Goal: Task Accomplishment & Management: Use online tool/utility

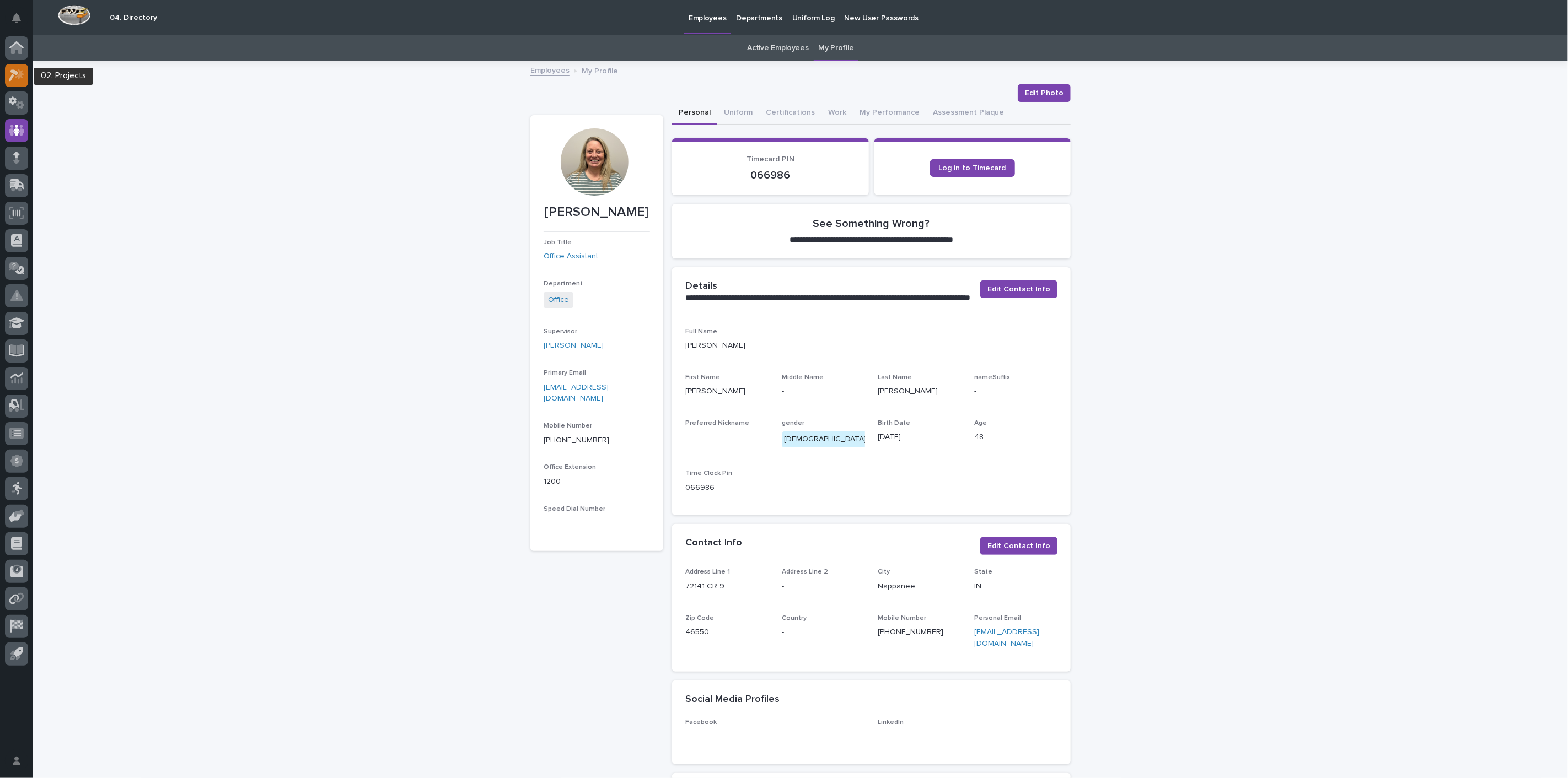
click at [22, 80] on icon at bounding box center [17, 75] width 16 height 13
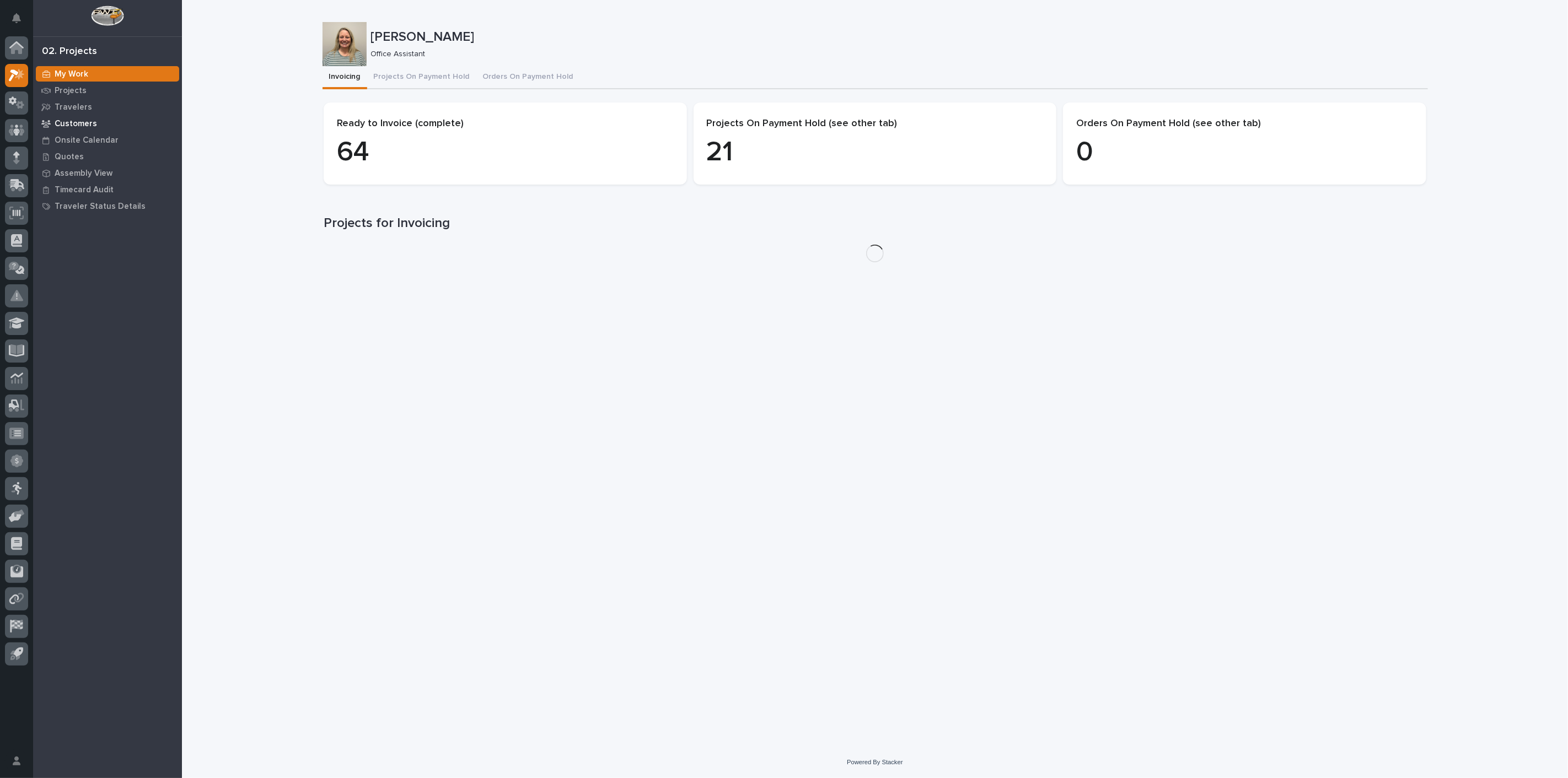
click at [84, 125] on p "Customers" at bounding box center [75, 123] width 42 height 10
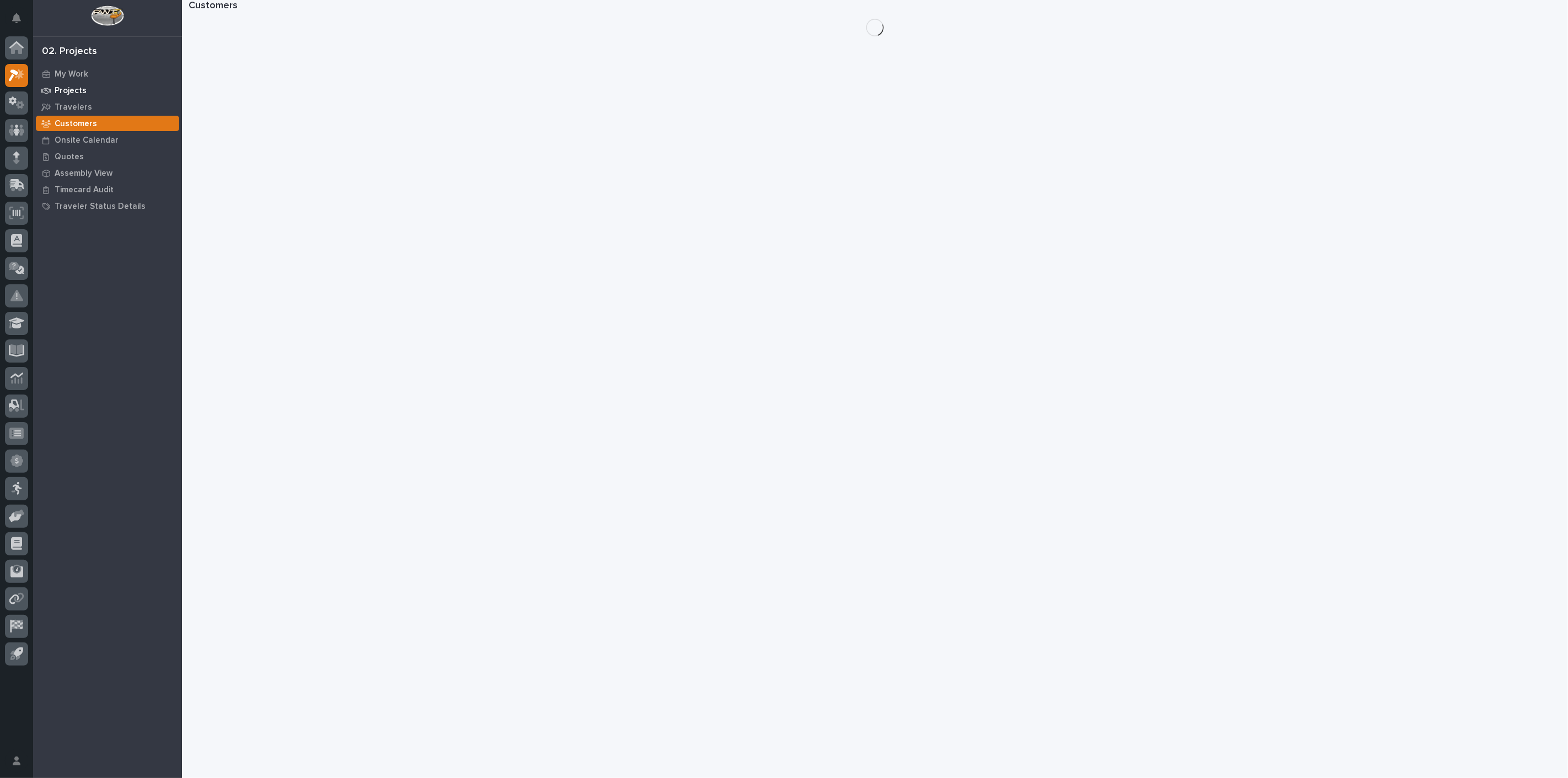
click at [77, 91] on p "Projects" at bounding box center [70, 91] width 32 height 10
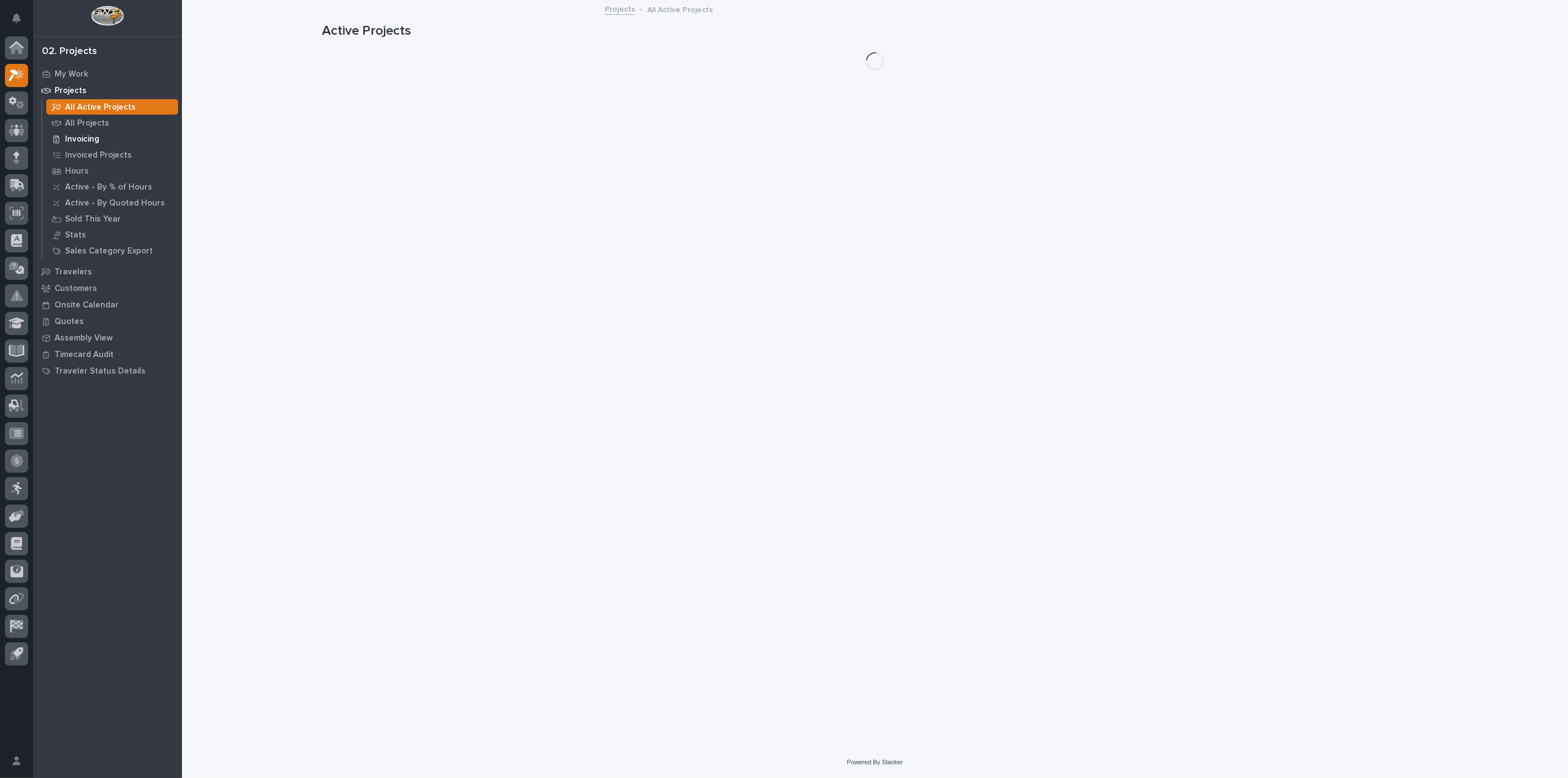
click at [77, 142] on p "Invoicing" at bounding box center [82, 139] width 34 height 10
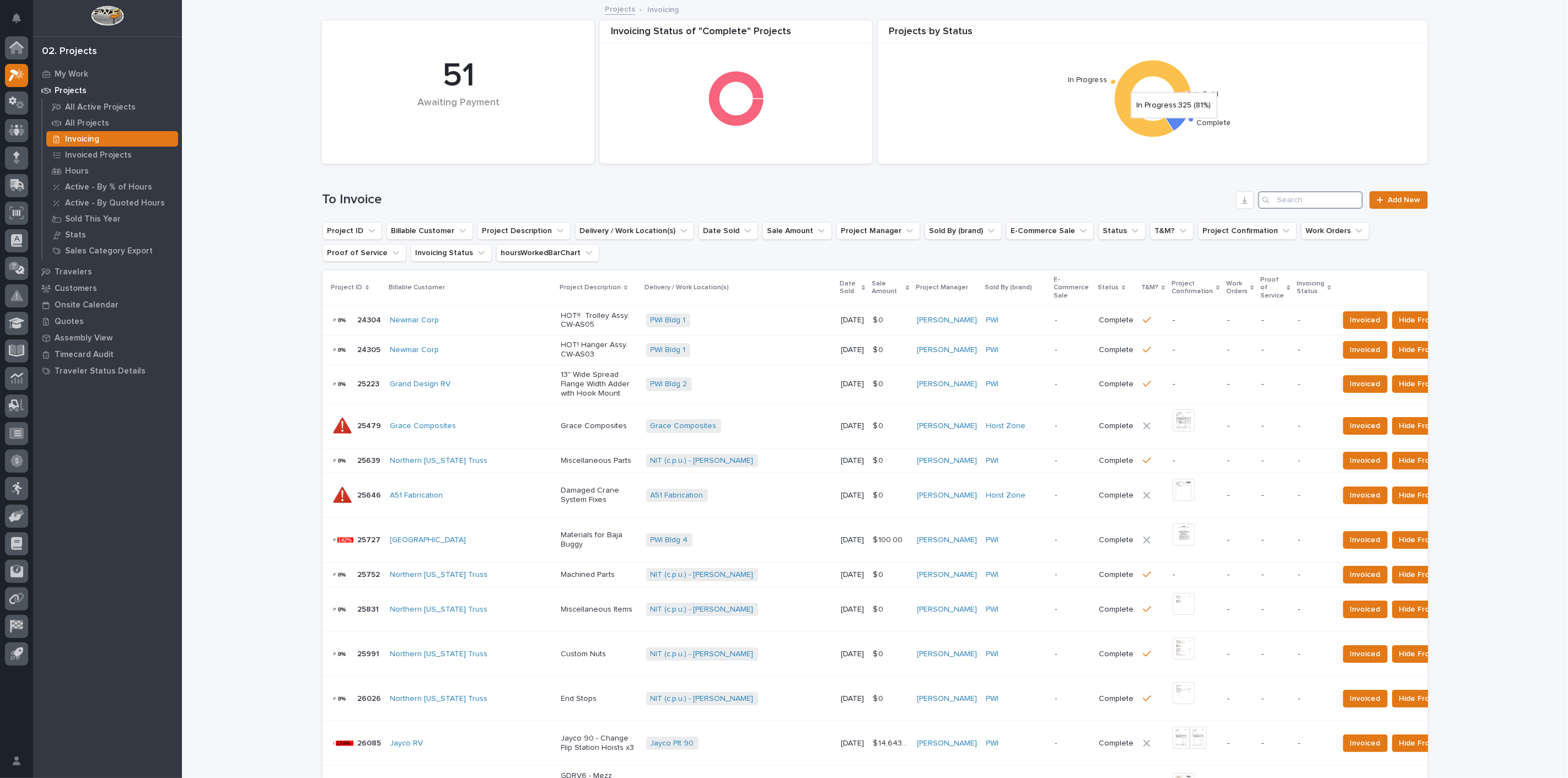
click at [1307, 200] on input "Search" at bounding box center [1310, 200] width 105 height 18
click at [1306, 198] on input "Search" at bounding box center [1310, 200] width 105 height 18
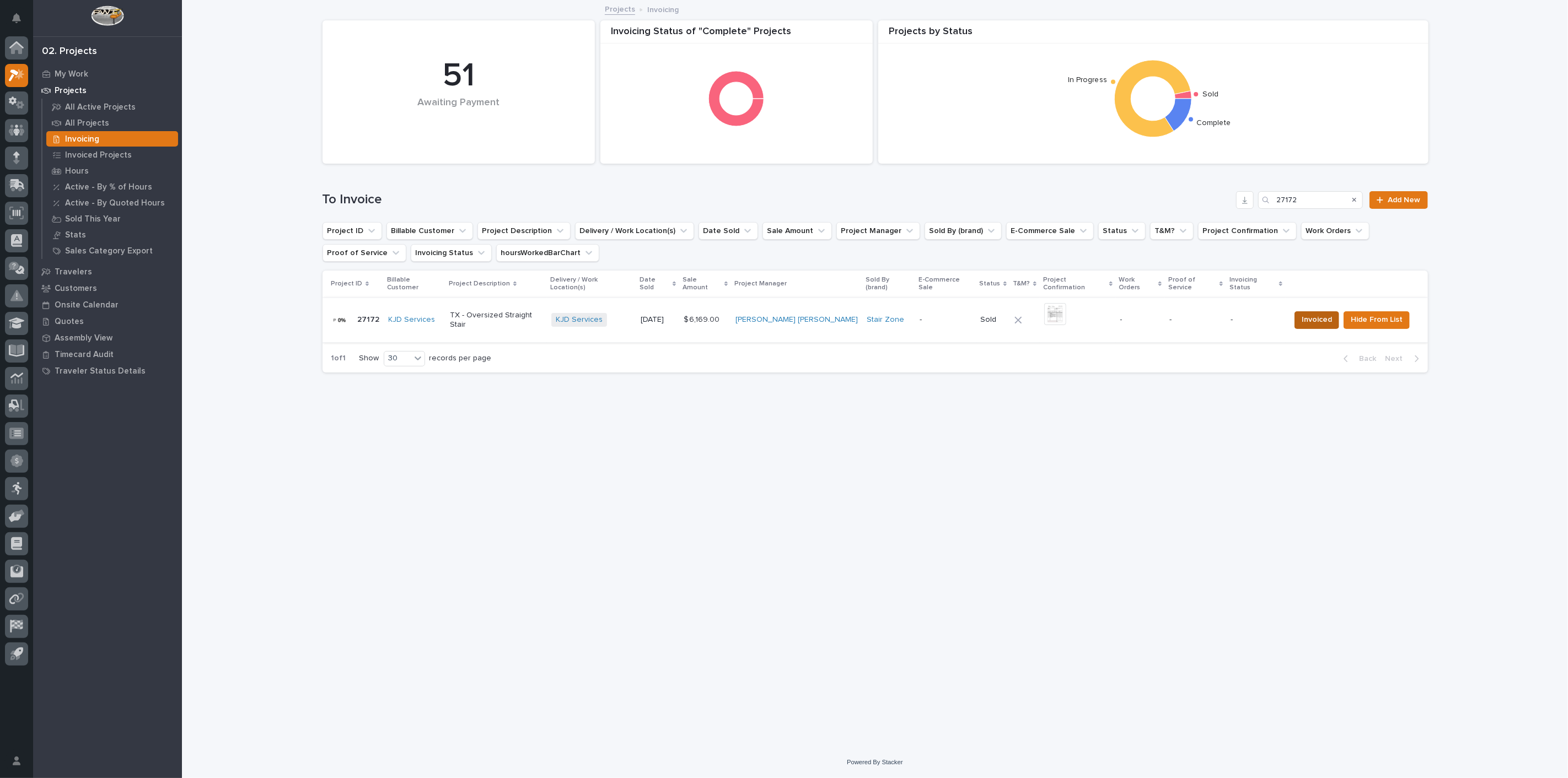
click at [1312, 313] on span "Invoiced" at bounding box center [1316, 320] width 30 height 13
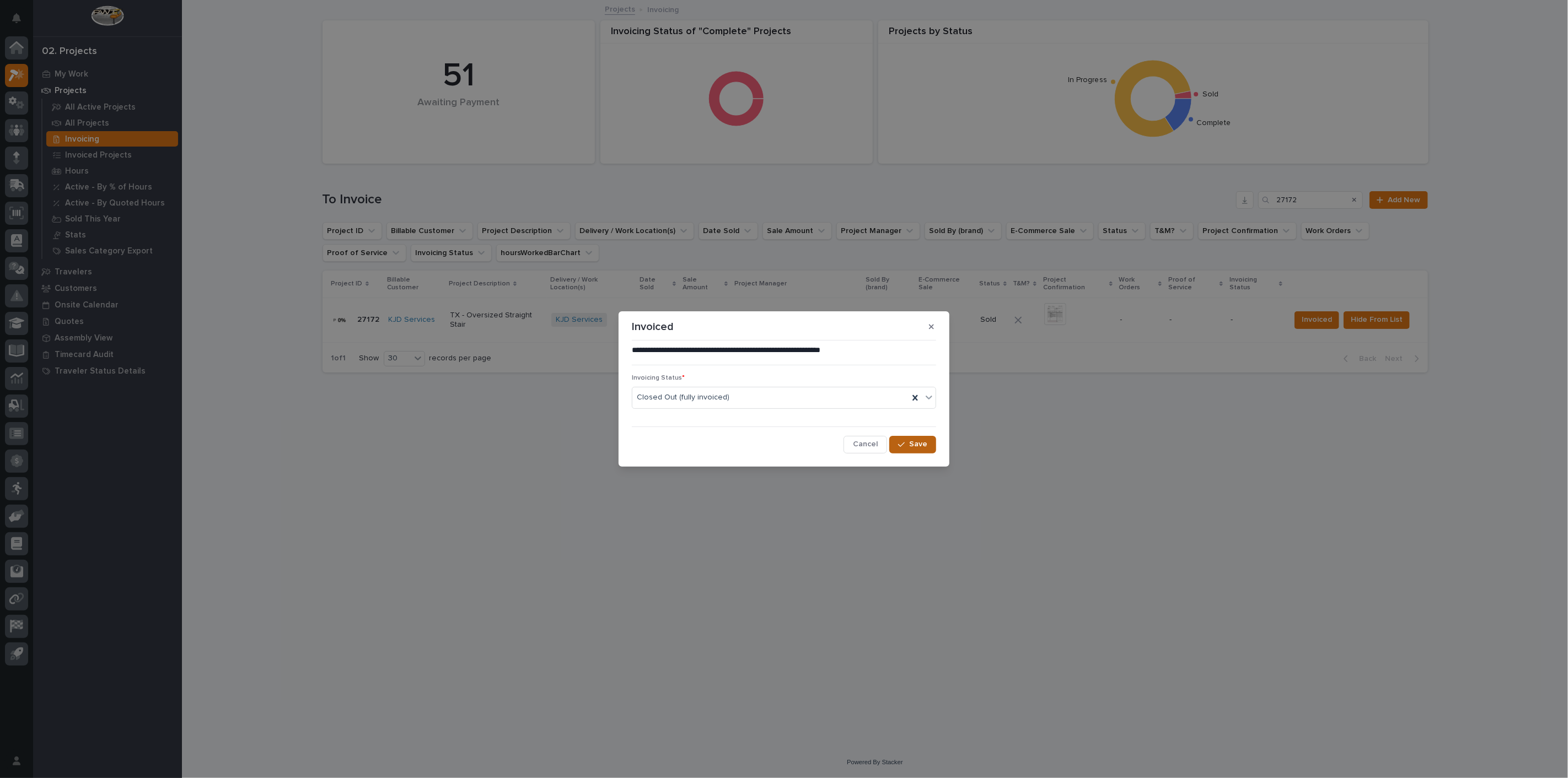
click at [923, 447] on span "Save" at bounding box center [918, 444] width 18 height 10
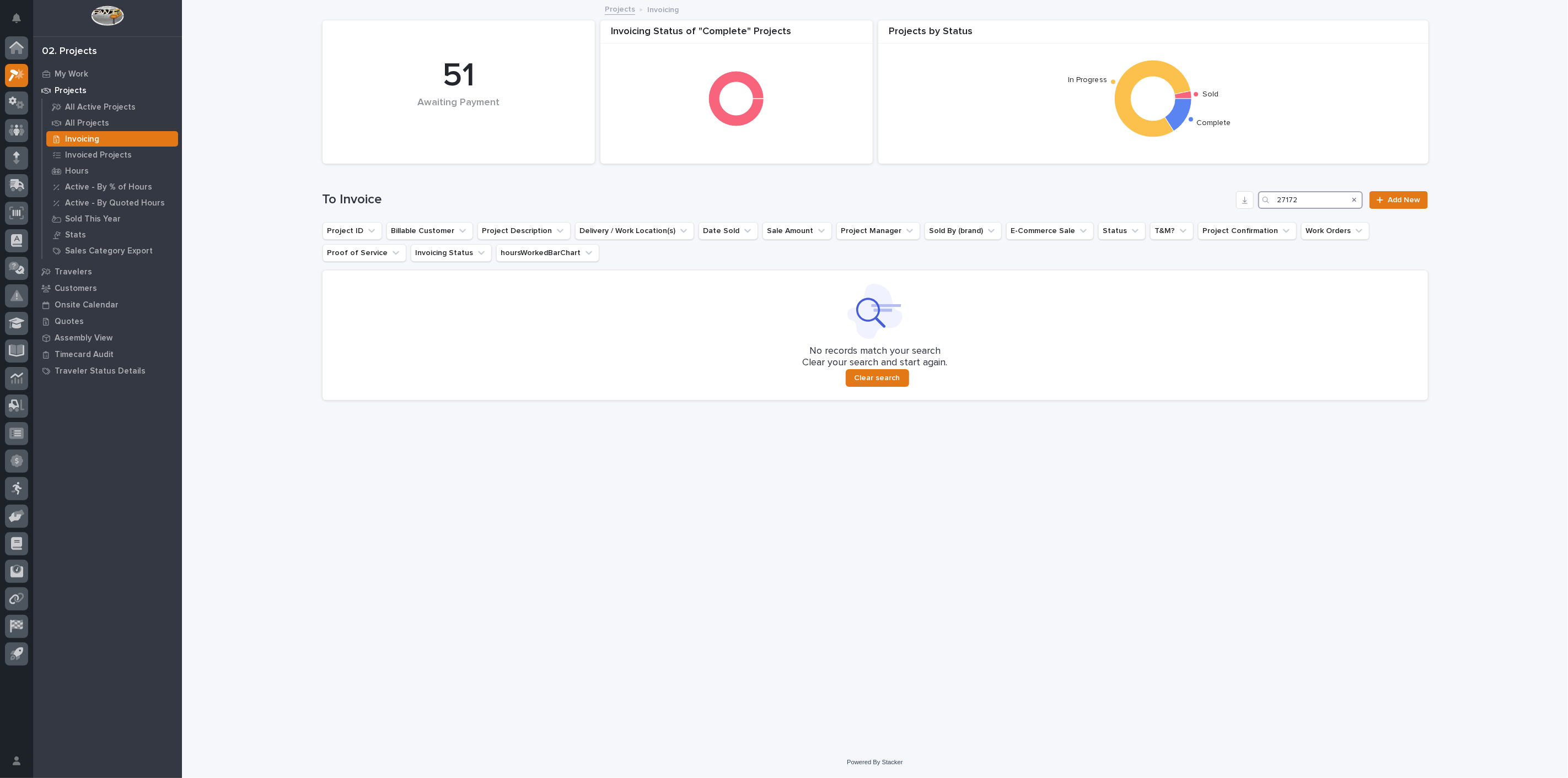
click at [1300, 199] on input "27172" at bounding box center [1310, 200] width 105 height 18
type input "2"
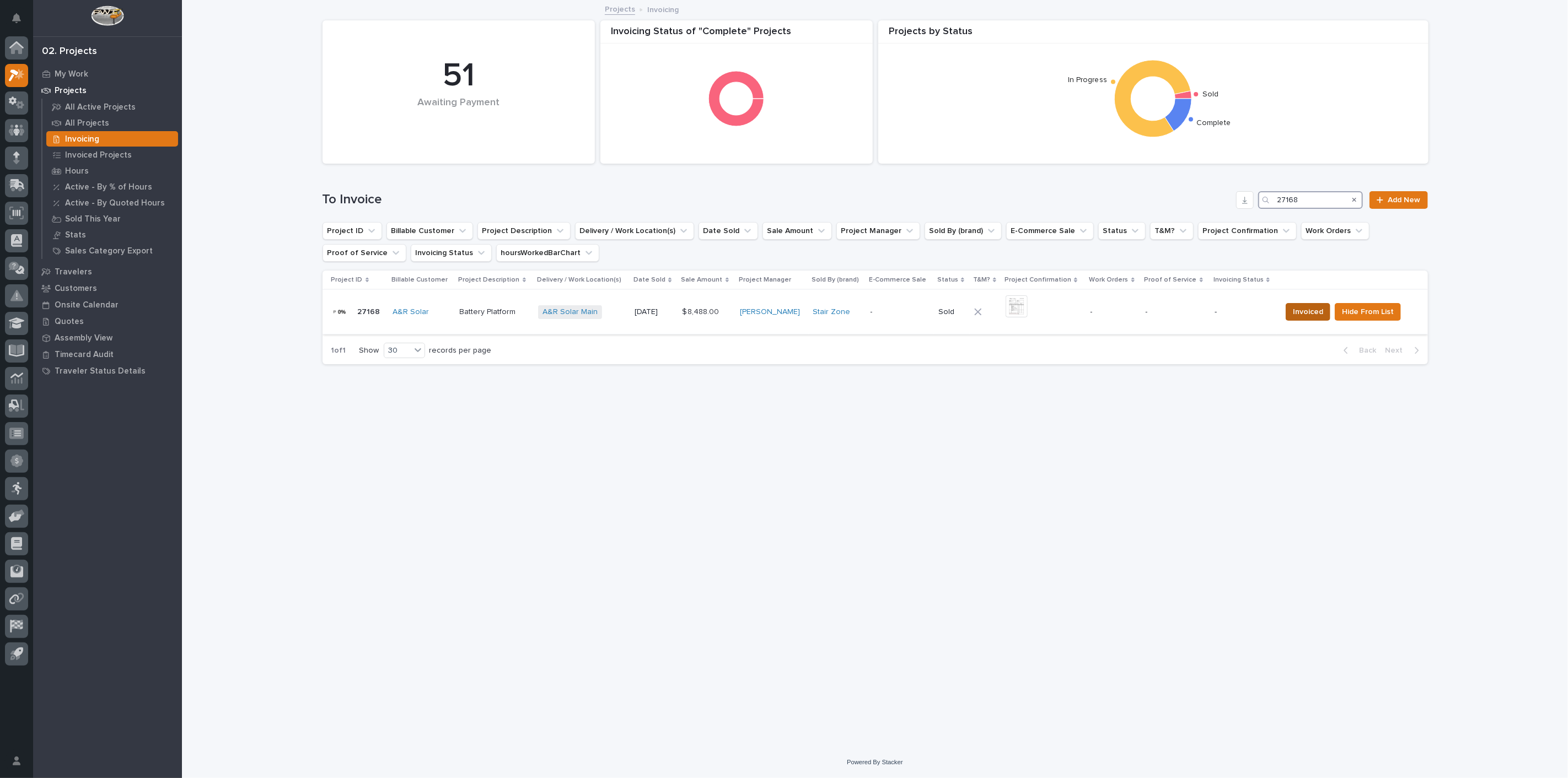
type input "27168"
click at [1307, 316] on span "Invoiced" at bounding box center [1308, 312] width 30 height 13
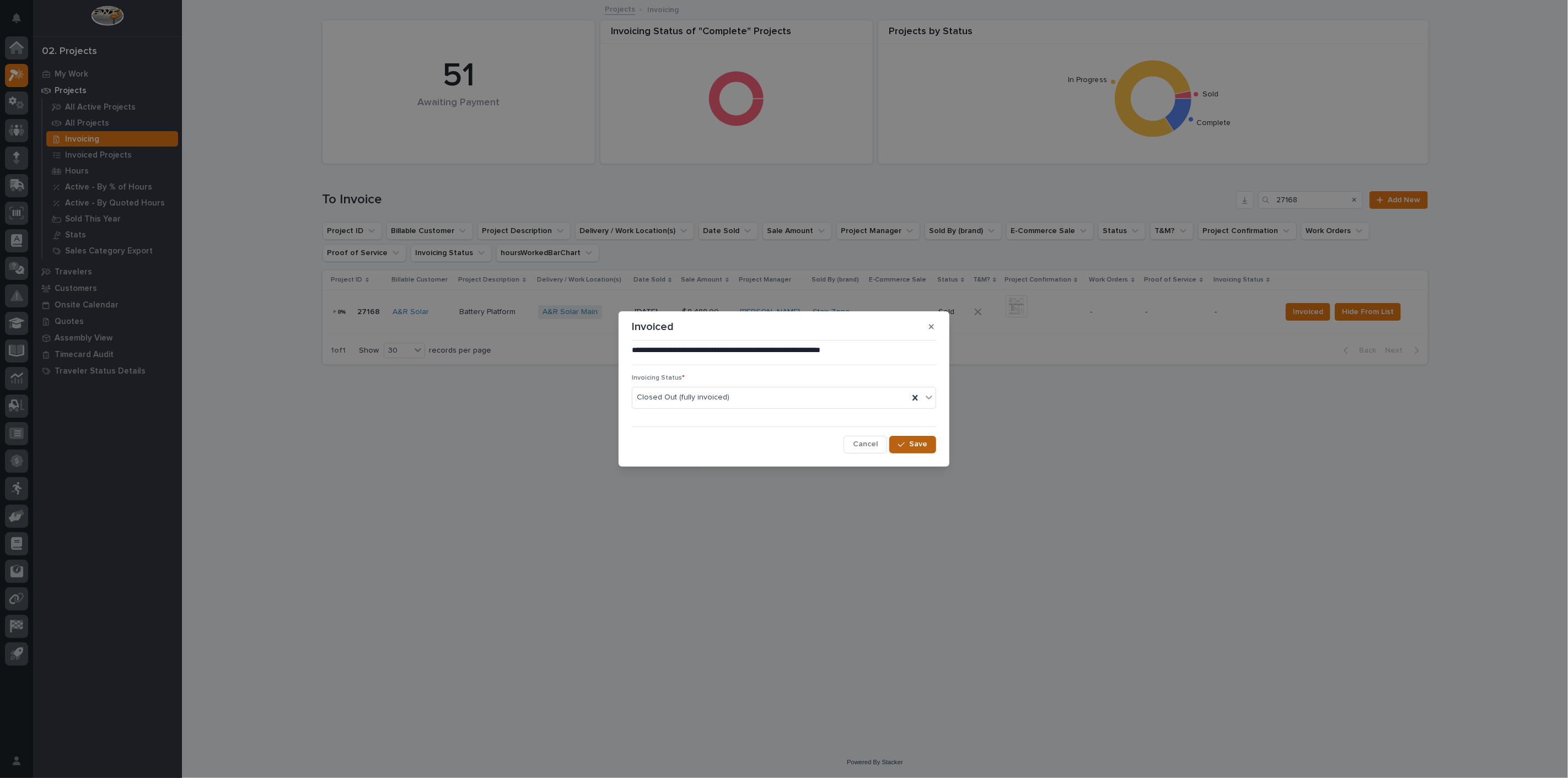
click at [926, 451] on button "Save" at bounding box center [912, 445] width 47 height 18
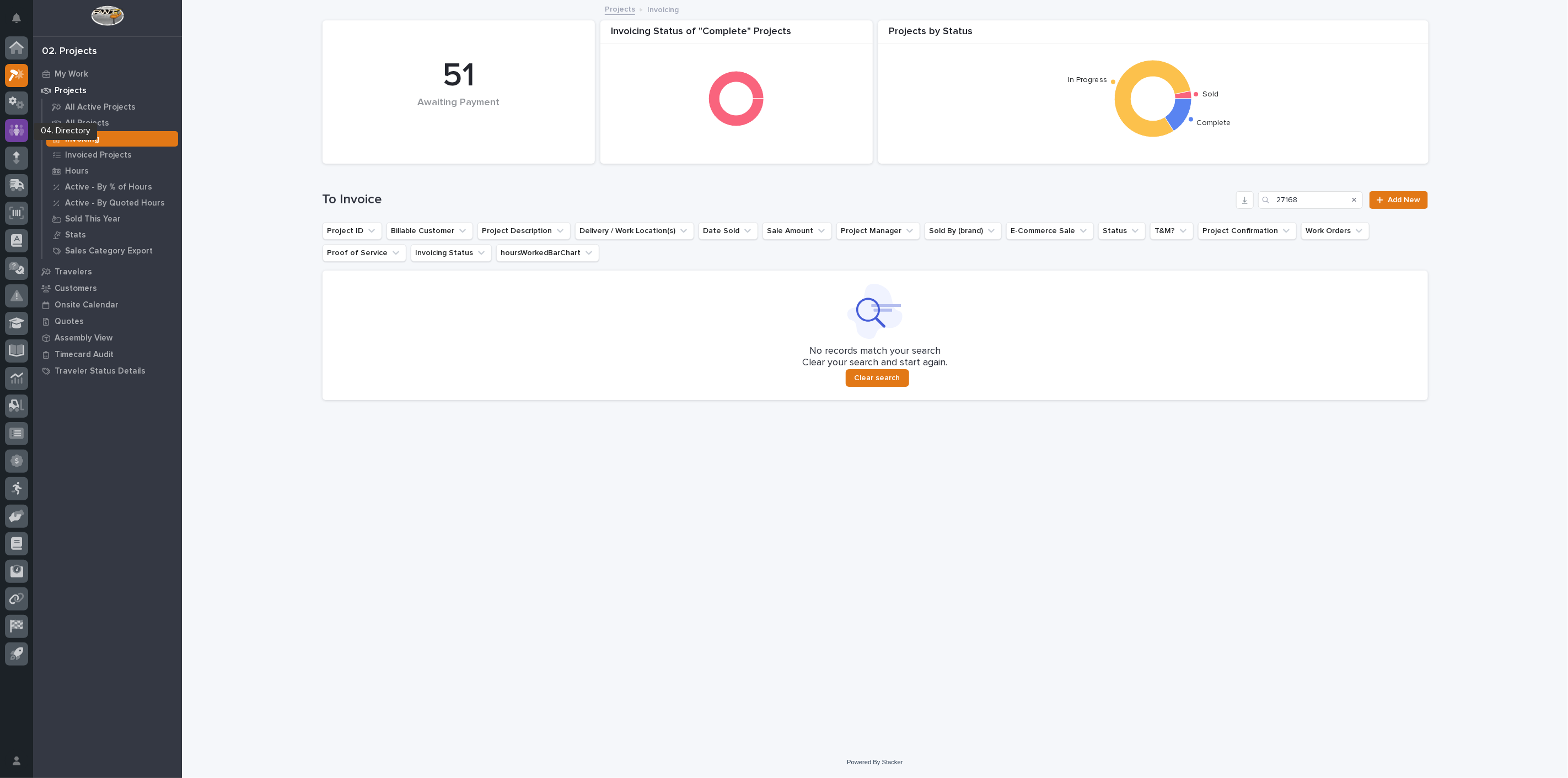
click at [11, 131] on icon at bounding box center [17, 130] width 16 height 11
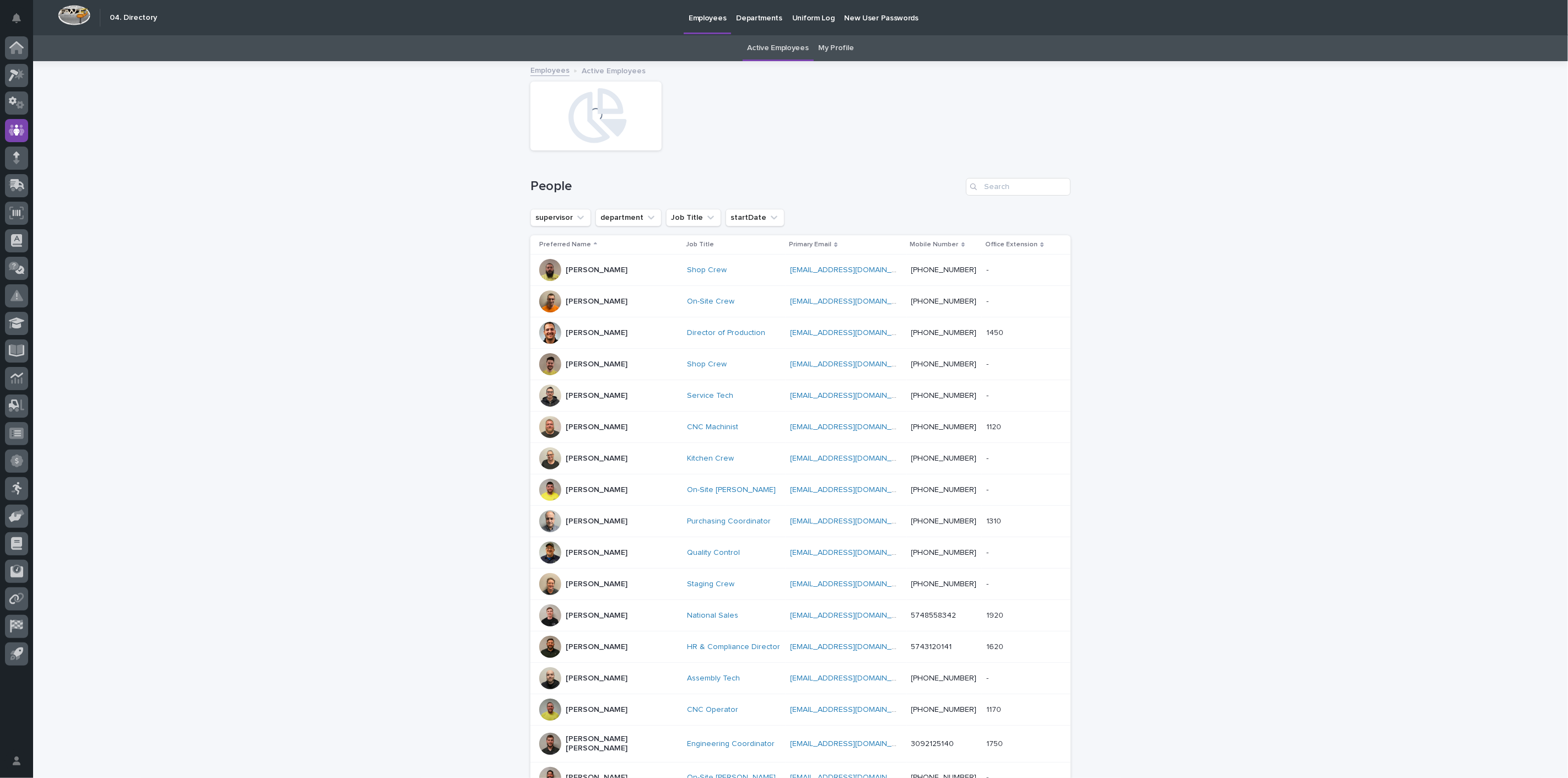
click at [836, 49] on link "My Profile" at bounding box center [836, 48] width 36 height 26
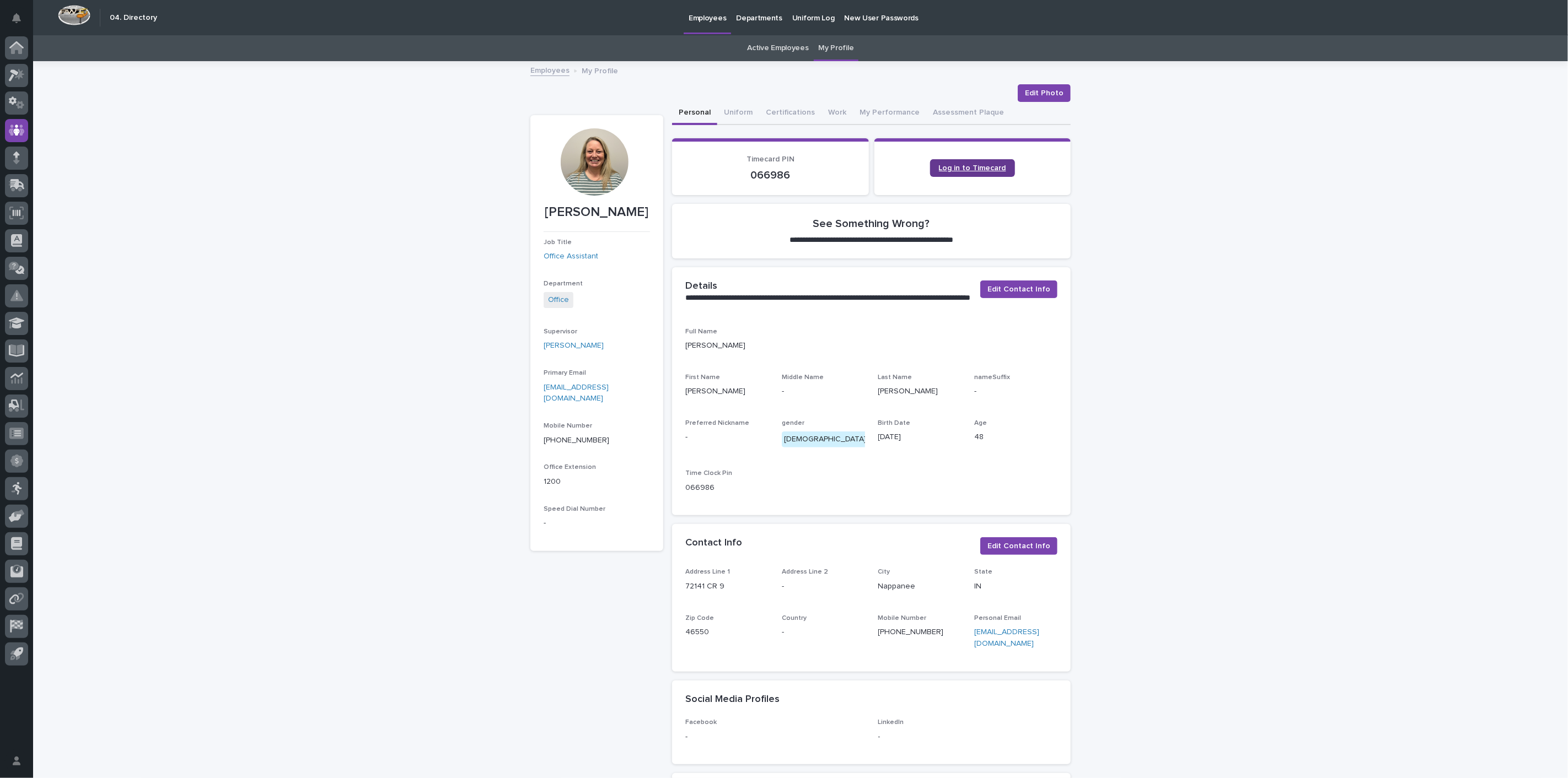
click at [960, 169] on span "Log in to Timecard" at bounding box center [972, 168] width 68 height 7
click at [707, 19] on p "Employees" at bounding box center [707, 11] width 37 height 23
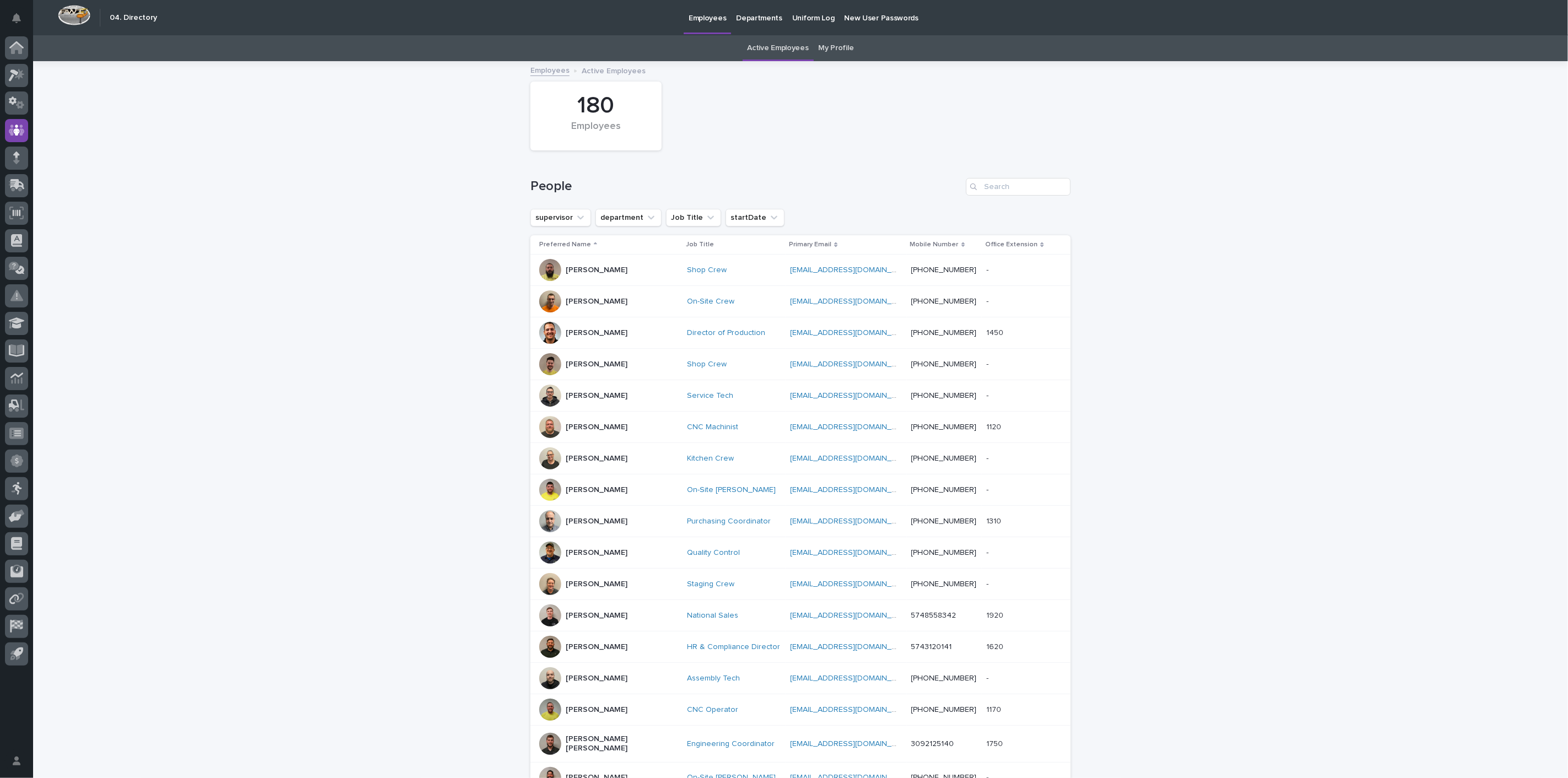
click at [837, 50] on link "My Profile" at bounding box center [836, 48] width 36 height 26
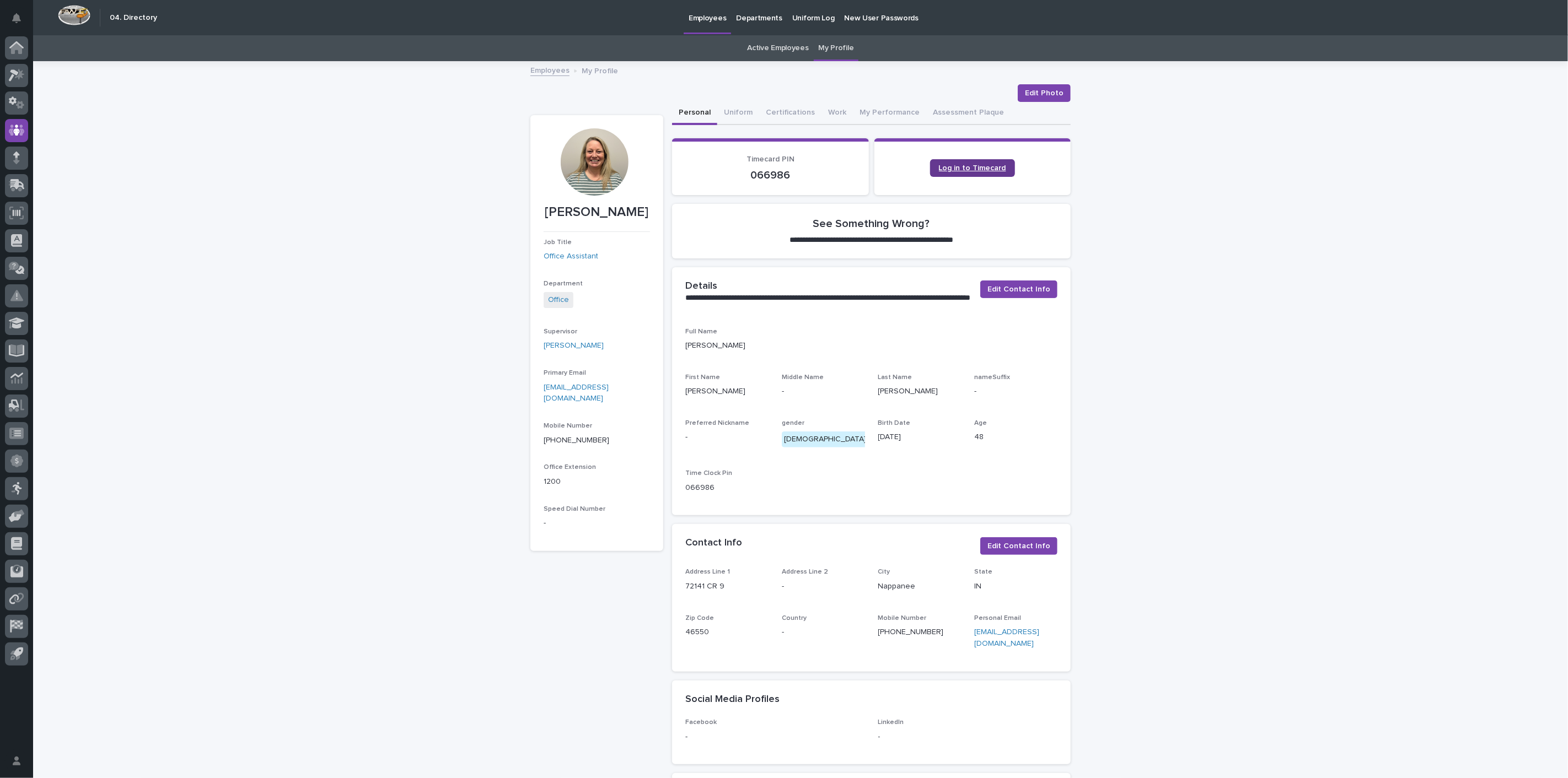
click at [954, 168] on span "Log in to Timecard" at bounding box center [972, 168] width 68 height 7
